Goal: Task Accomplishment & Management: Manage account settings

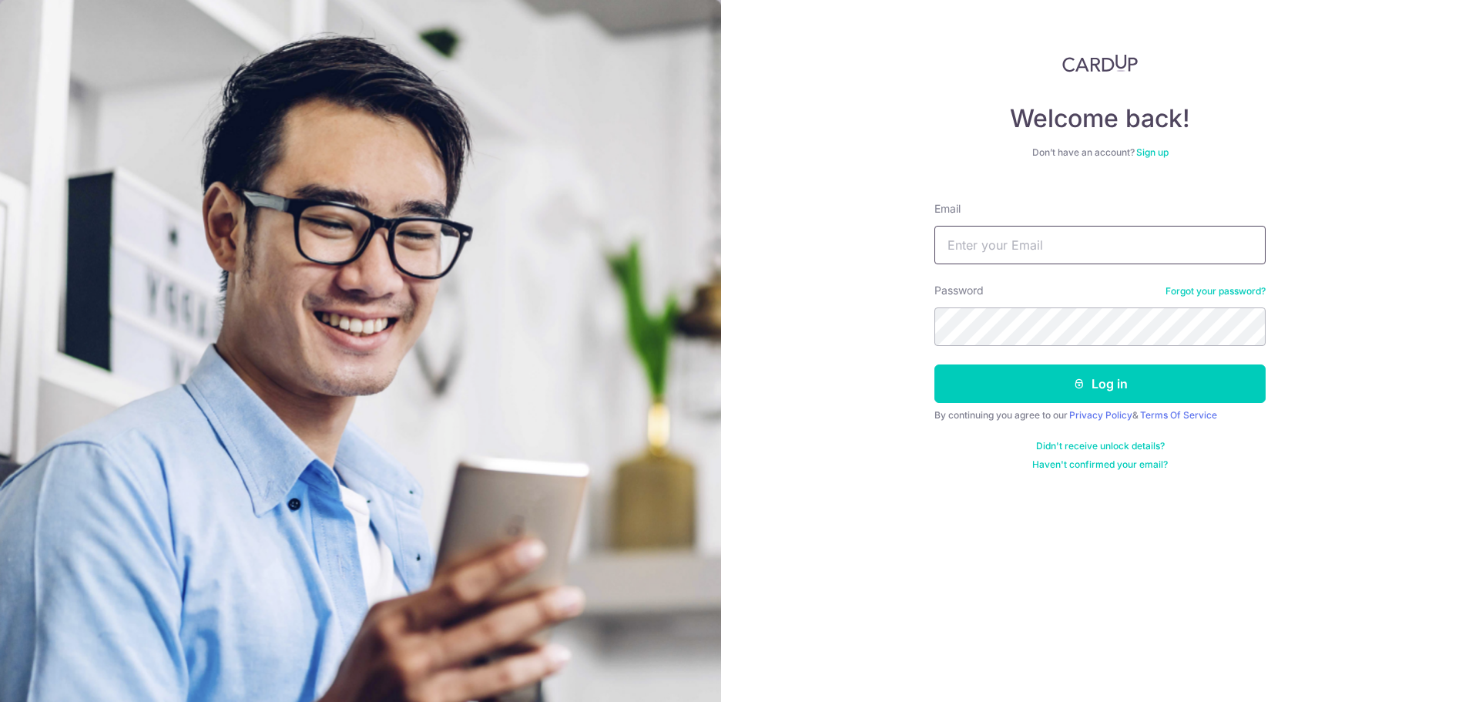
click at [998, 233] on input "Email" at bounding box center [1099, 245] width 331 height 39
type input "[EMAIL_ADDRESS][DOMAIN_NAME]"
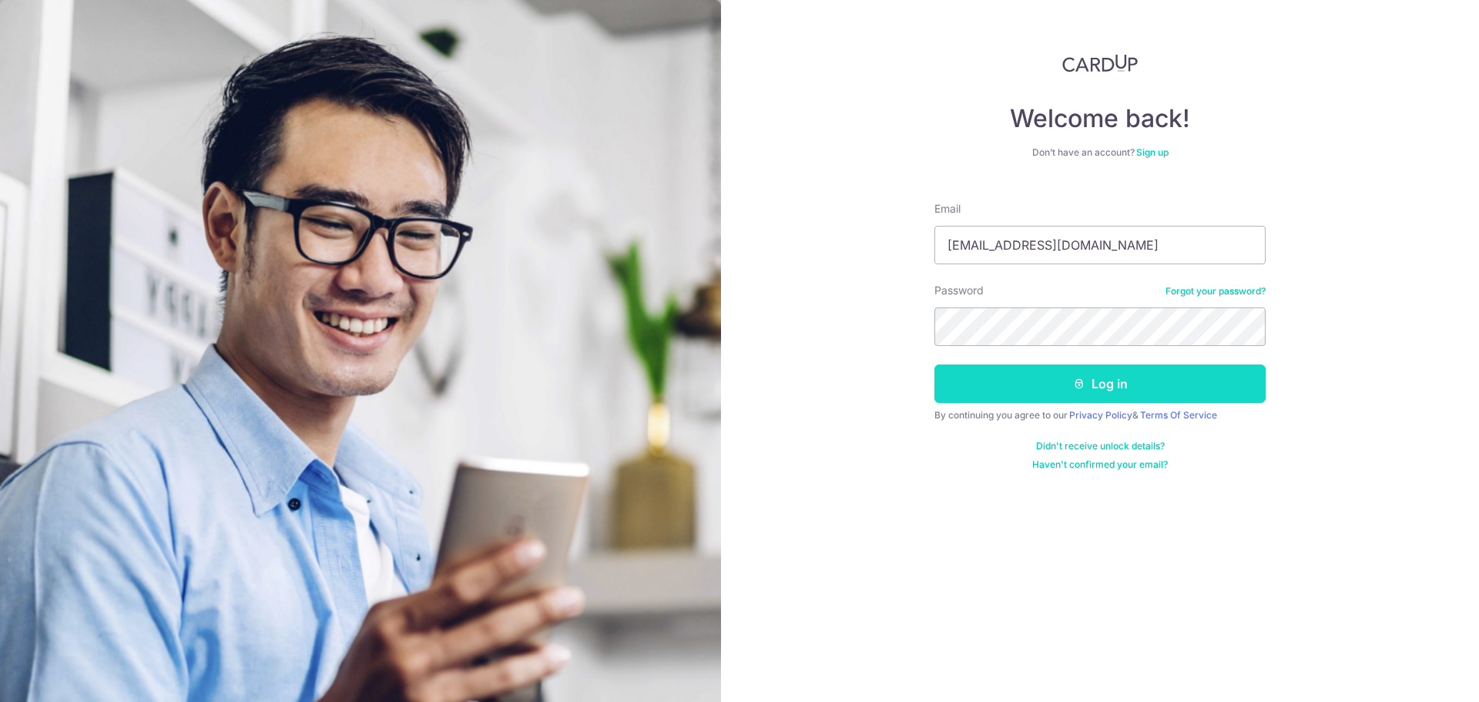
click at [989, 374] on button "Log in" at bounding box center [1099, 383] width 331 height 39
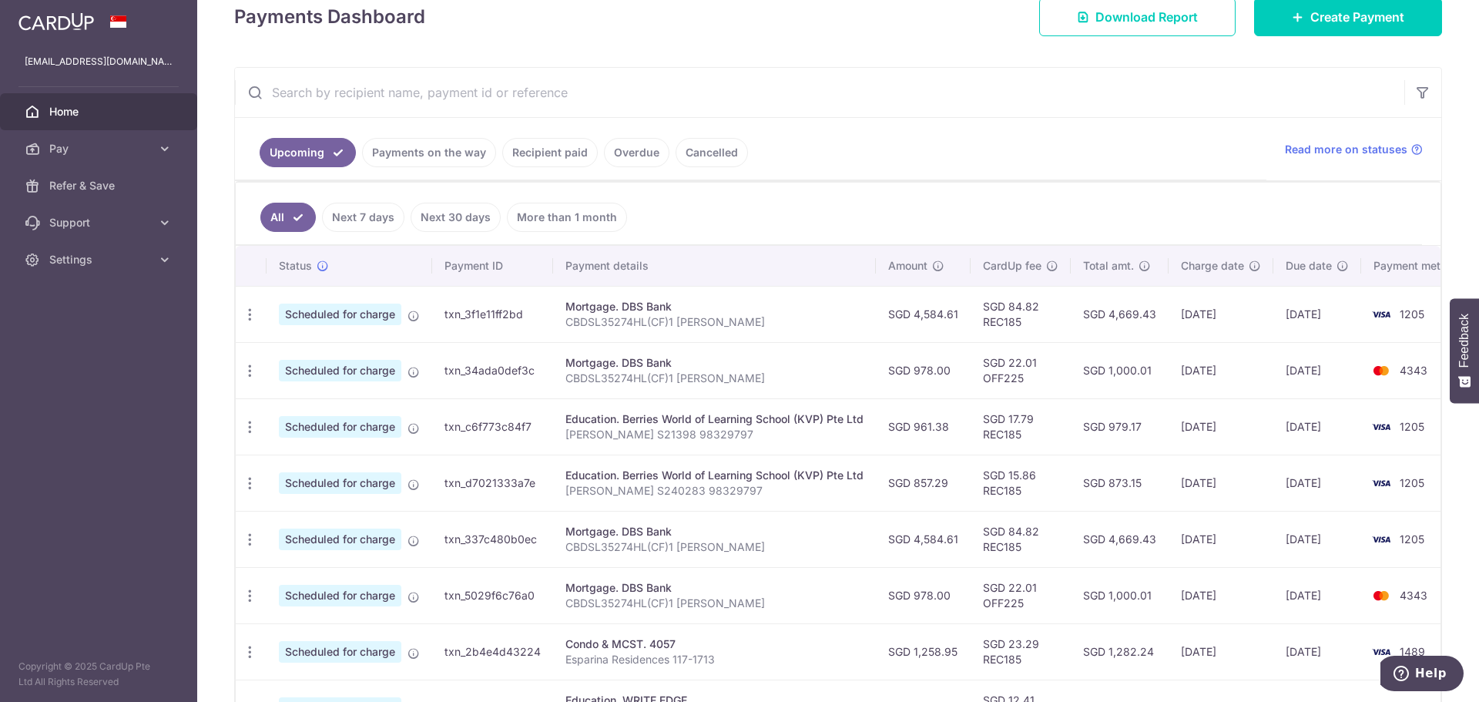
scroll to position [231, 0]
click at [246, 429] on icon "button" at bounding box center [250, 426] width 16 height 16
click at [272, 466] on link "Update payment" at bounding box center [316, 468] width 160 height 37
radio input "true"
type input "961.38"
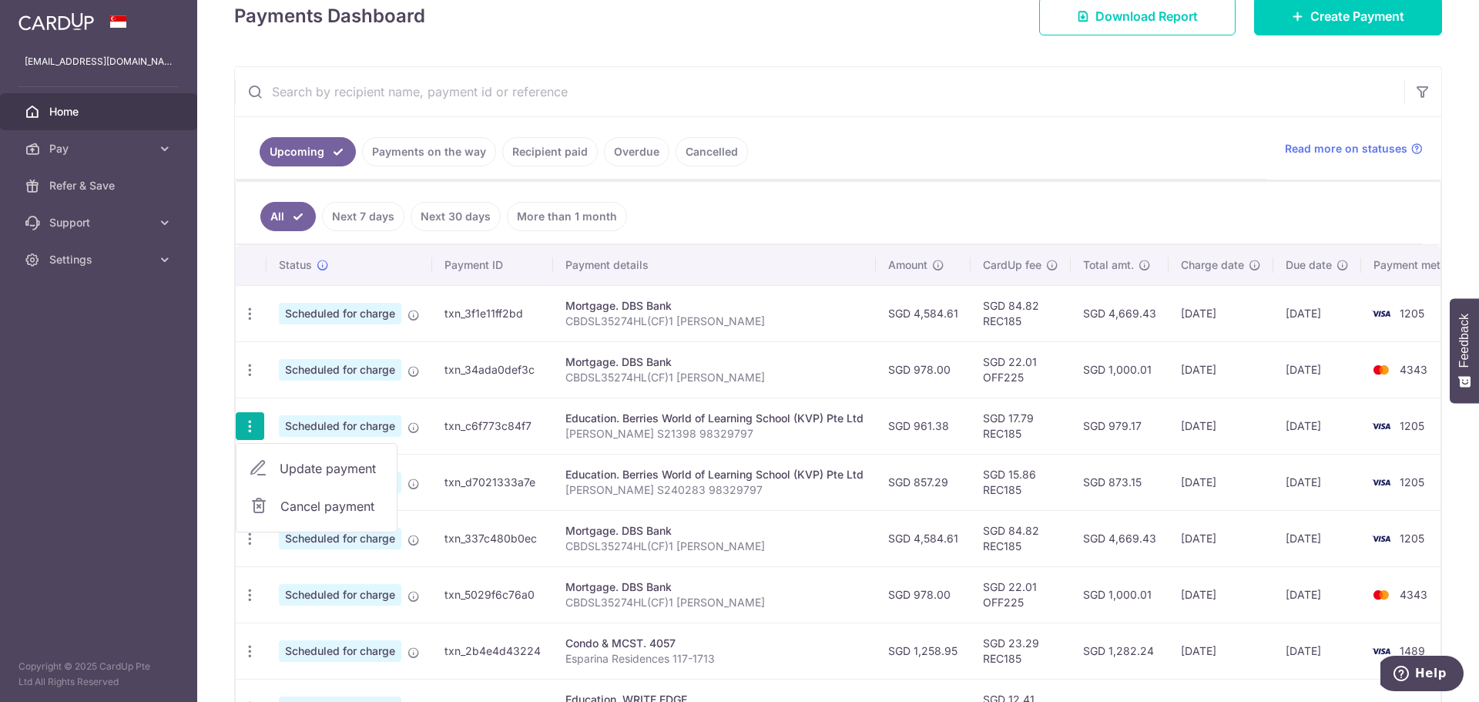
type input "[DATE]"
type input "[PERSON_NAME] S21398 98329797"
type input "REC185"
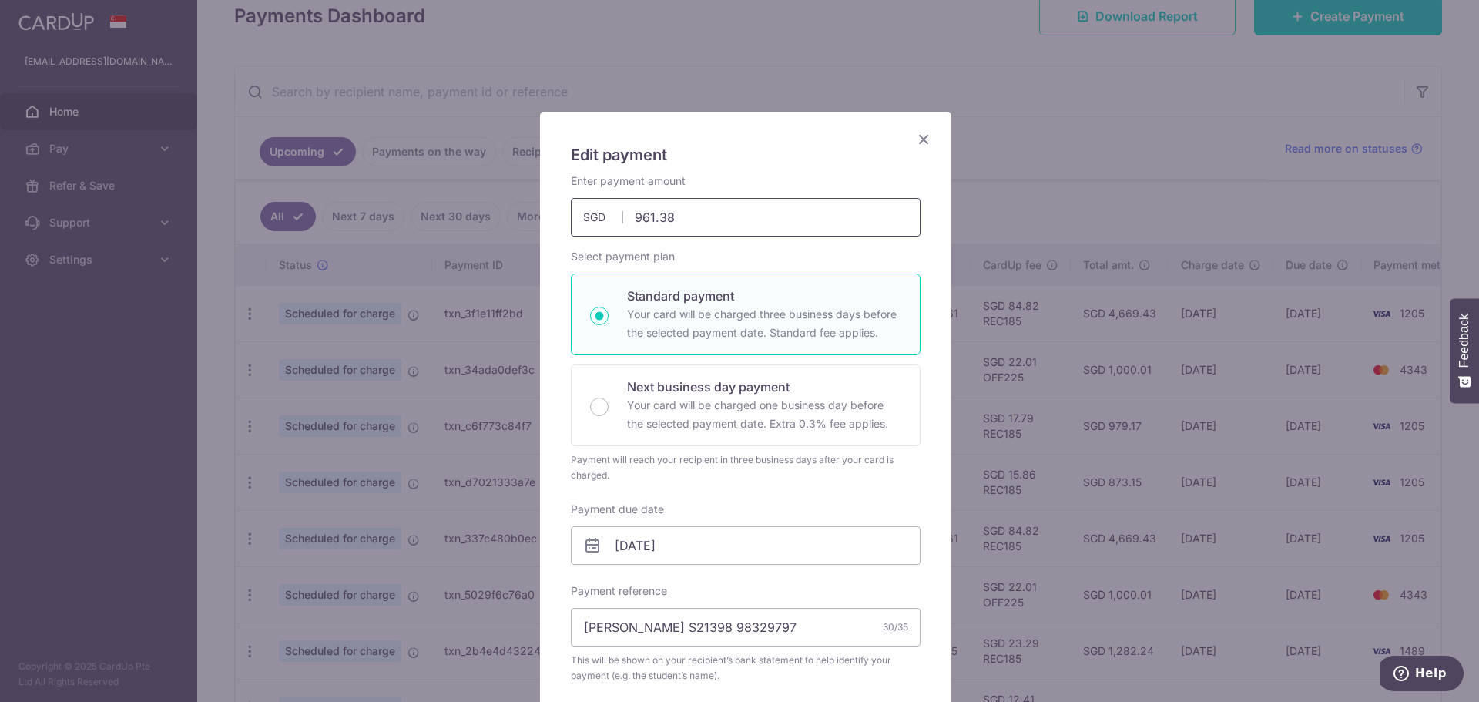
drag, startPoint x: 669, startPoint y: 221, endPoint x: 591, endPoint y: 216, distance: 77.9
click at [591, 216] on div "961.38 961.38 SGD" at bounding box center [746, 217] width 350 height 39
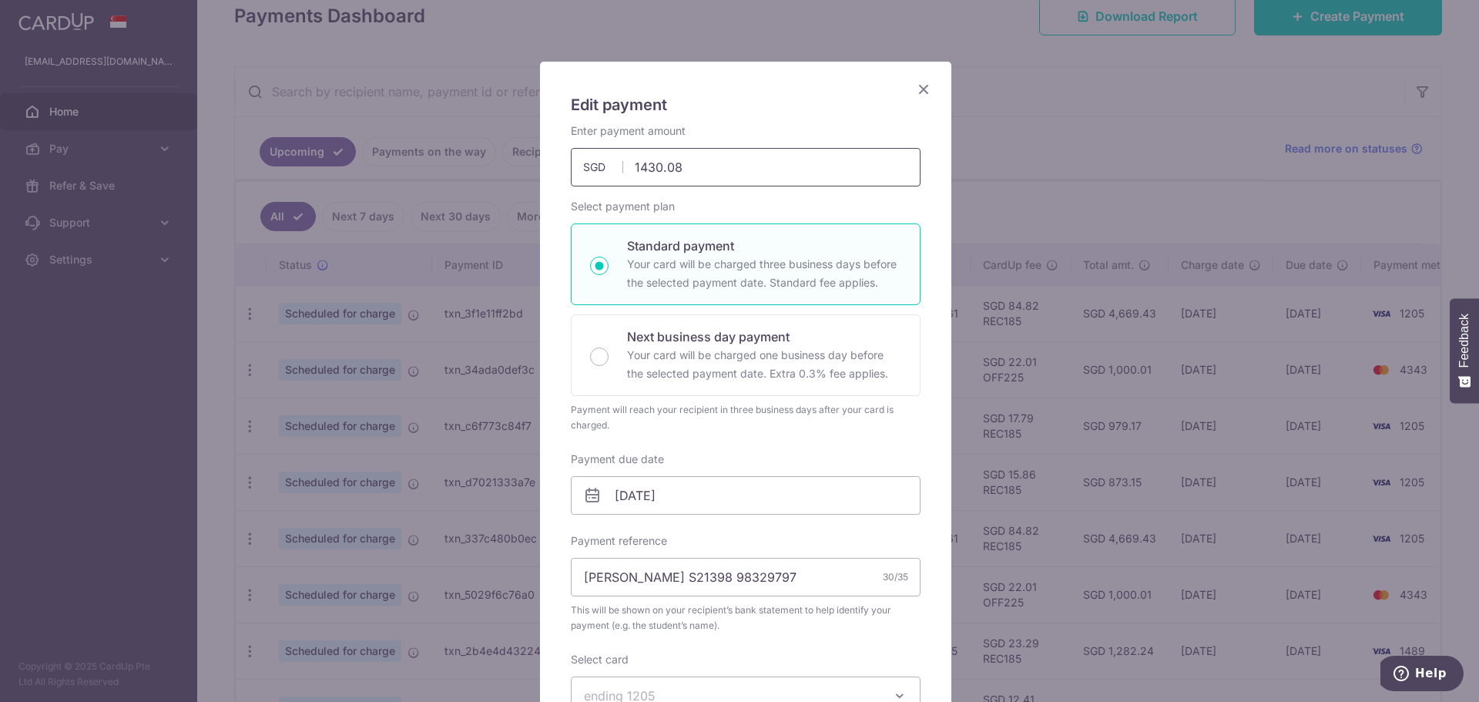
scroll to position [77, 0]
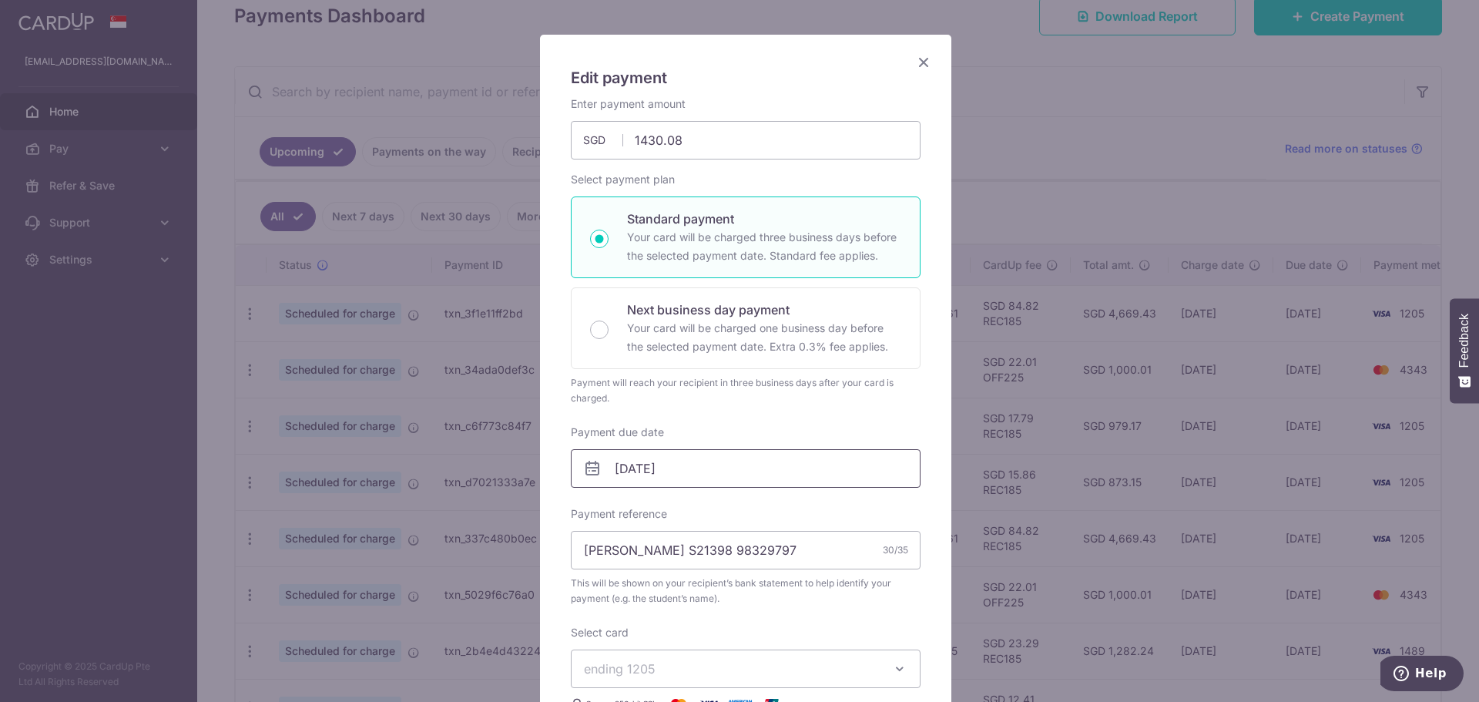
click at [717, 476] on input "[DATE]" at bounding box center [746, 468] width 350 height 39
type input "1,430.08"
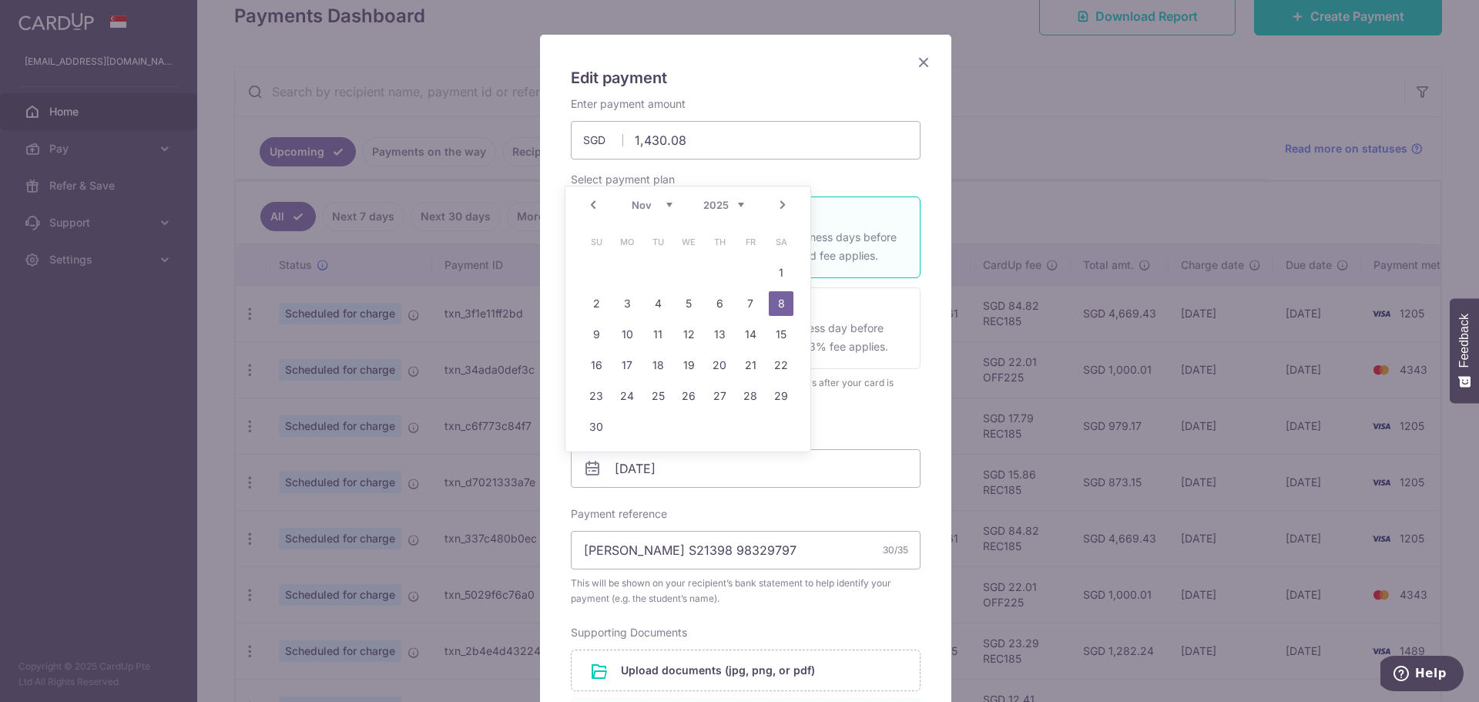
click at [595, 206] on link "Prev" at bounding box center [593, 205] width 18 height 18
click at [589, 364] on link "19" at bounding box center [596, 365] width 25 height 25
type input "[DATE]"
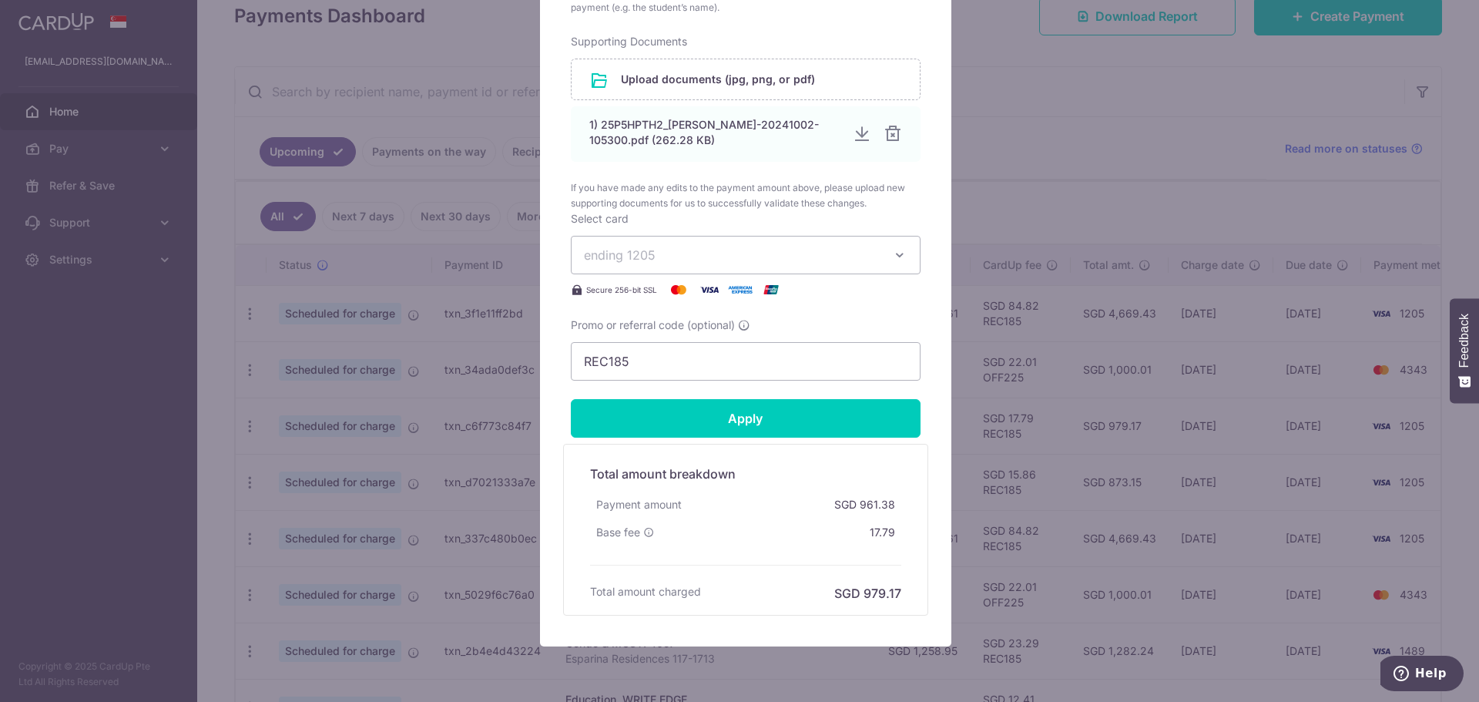
scroll to position [693, 0]
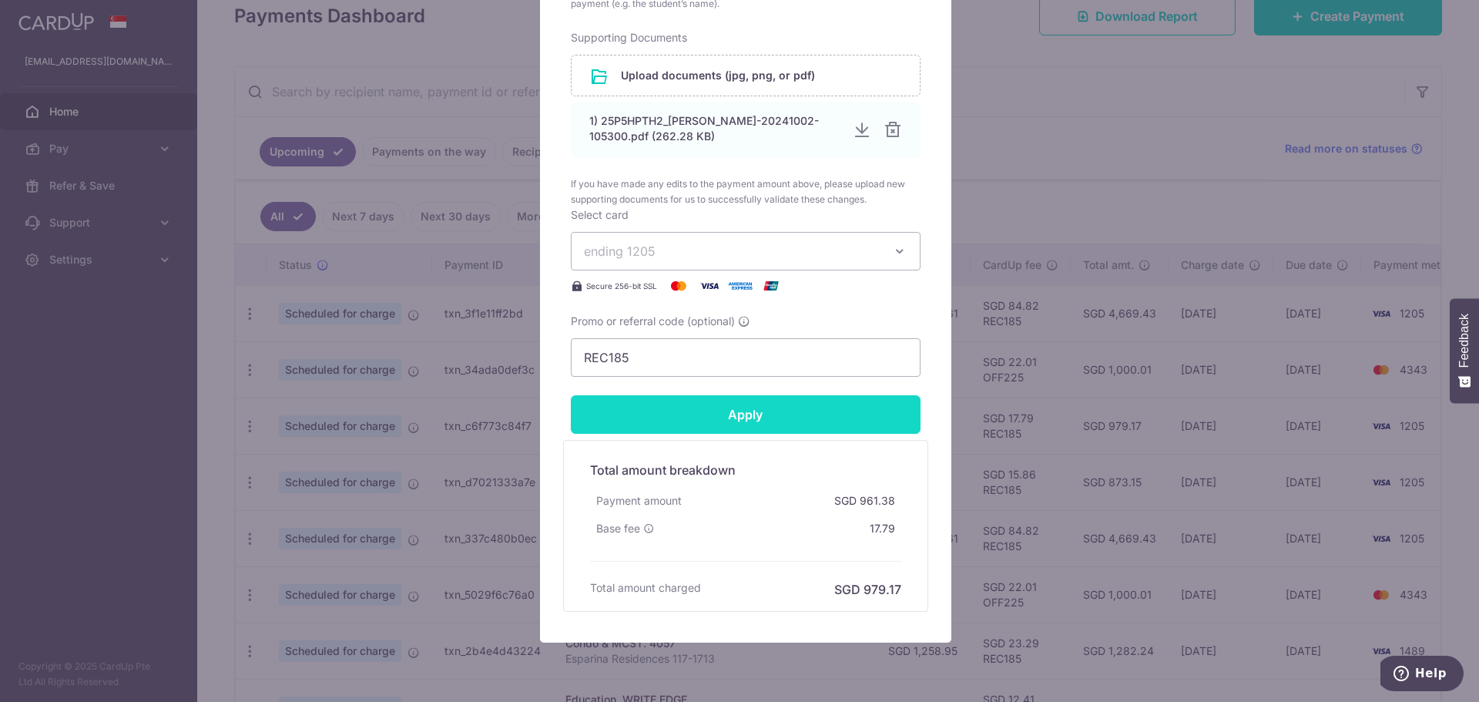
click at [758, 421] on input "Apply" at bounding box center [746, 414] width 350 height 39
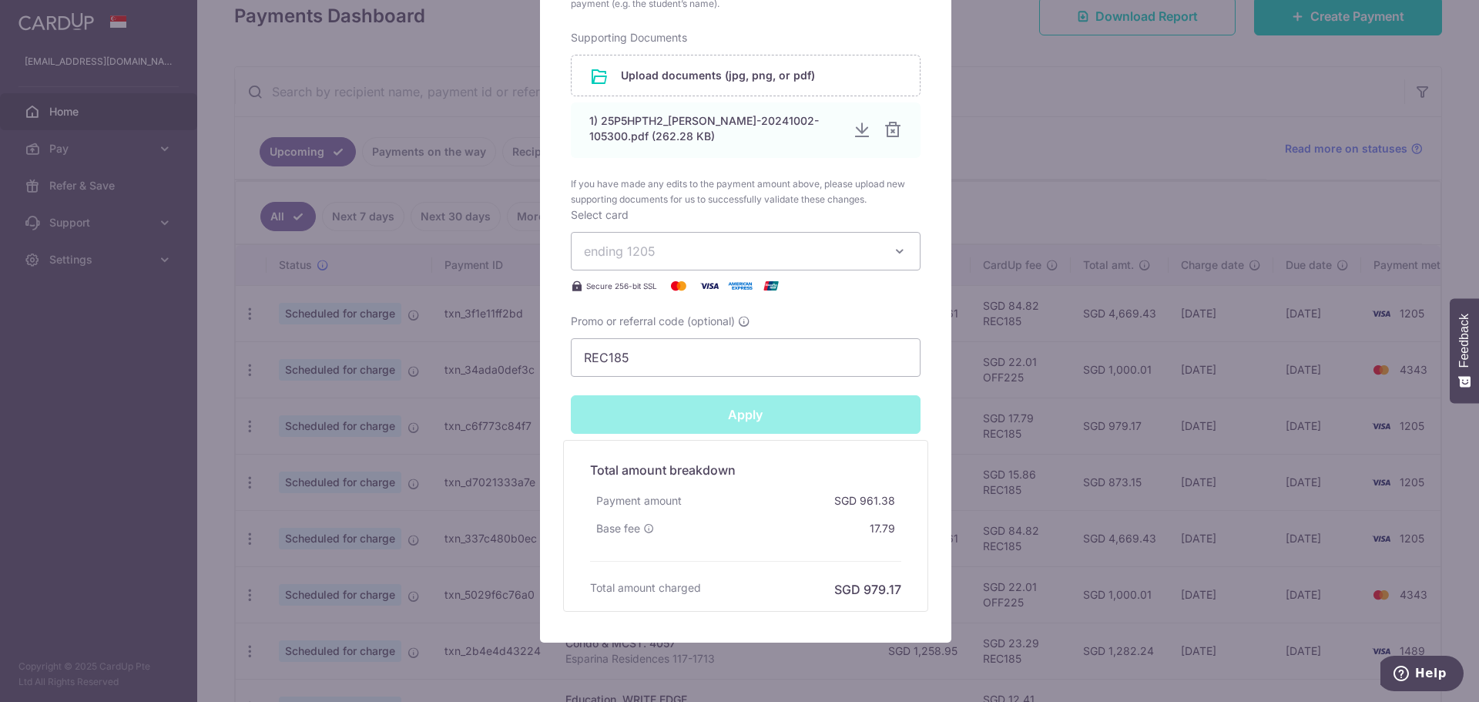
type input "Successfully Applied"
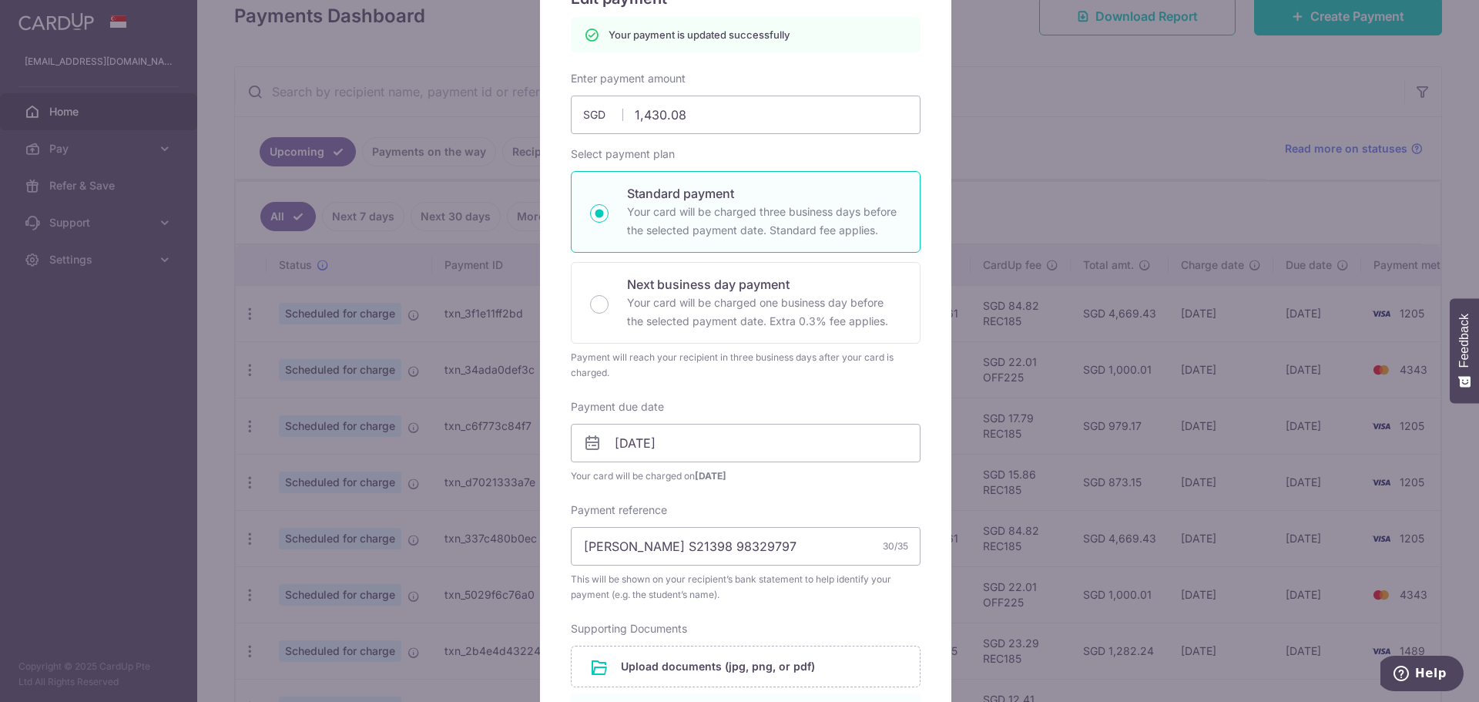
scroll to position [0, 0]
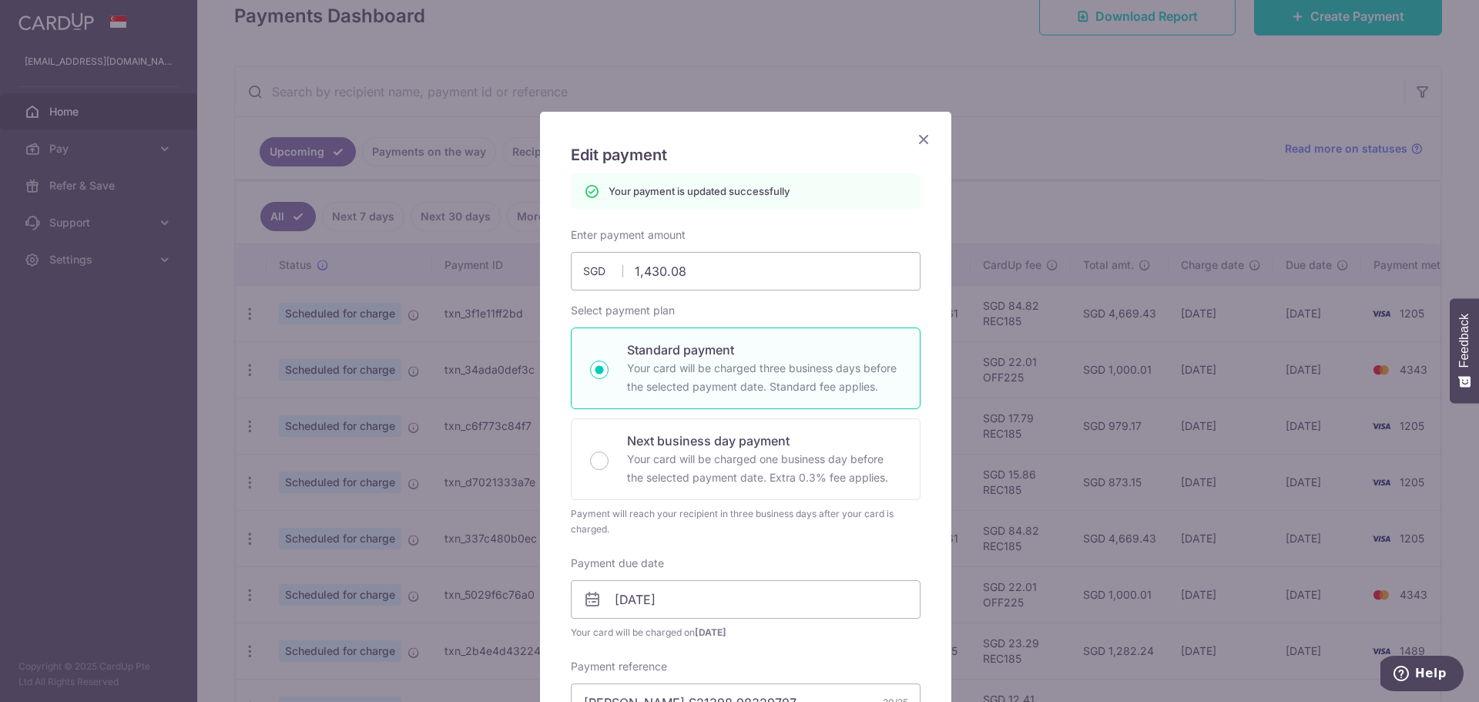
click at [918, 133] on icon "Close" at bounding box center [923, 138] width 18 height 19
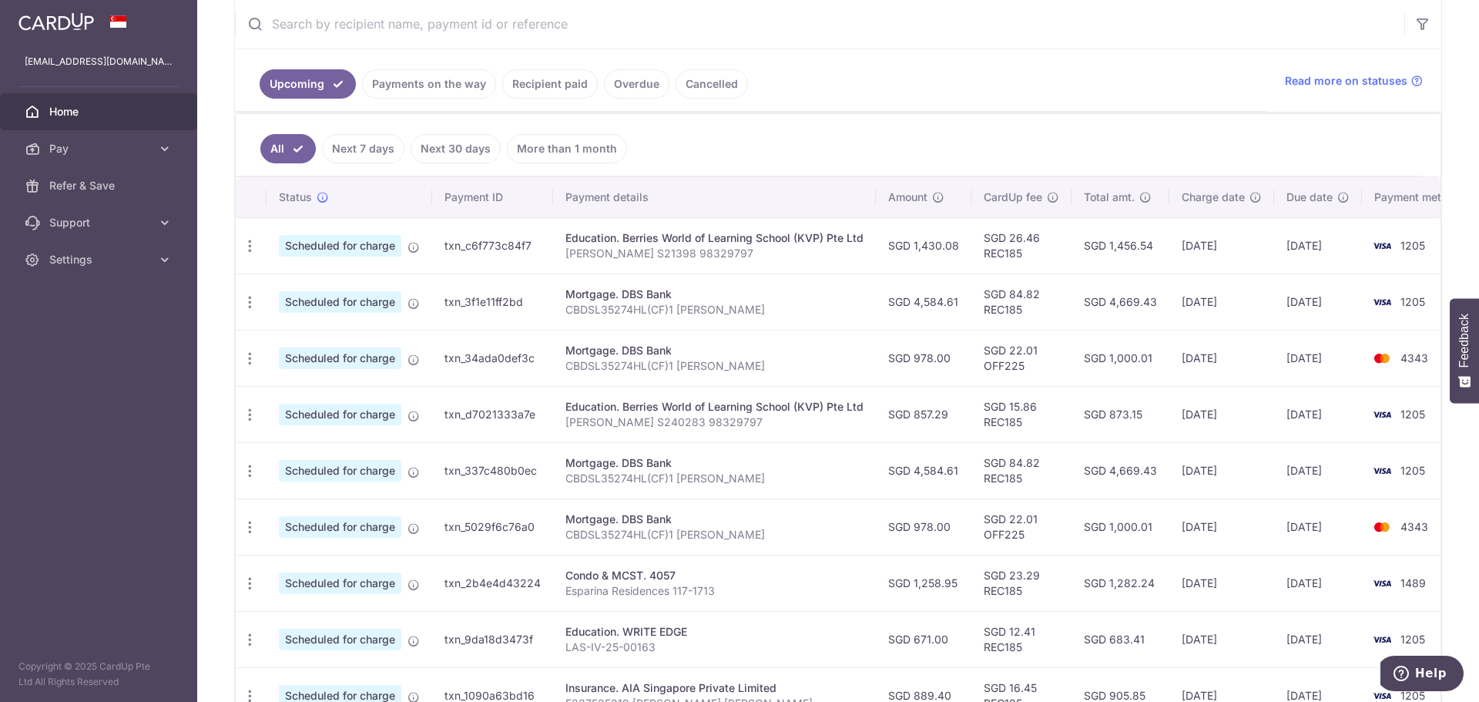
scroll to position [308, 0]
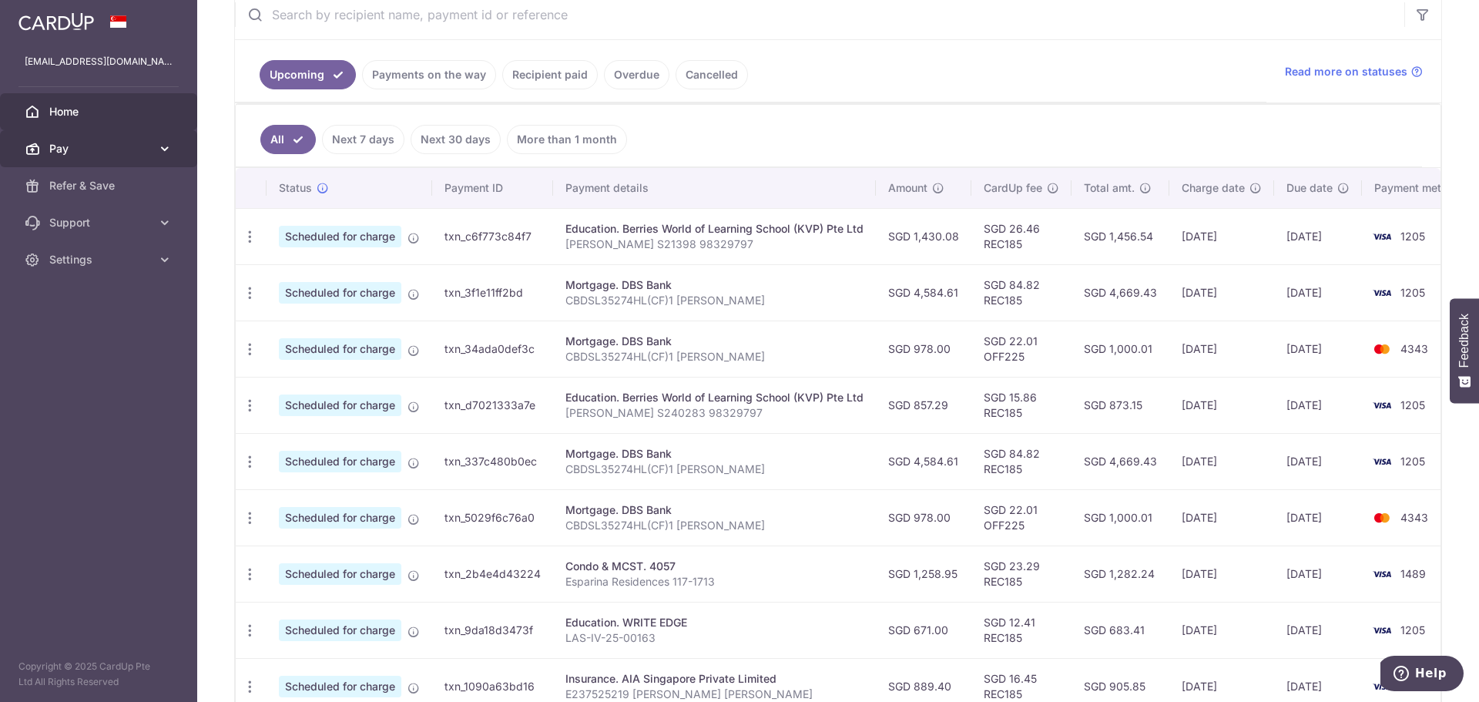
click at [118, 139] on link "Pay" at bounding box center [98, 148] width 197 height 37
click at [159, 147] on icon at bounding box center [164, 148] width 15 height 15
